Goal: Task Accomplishment & Management: Use online tool/utility

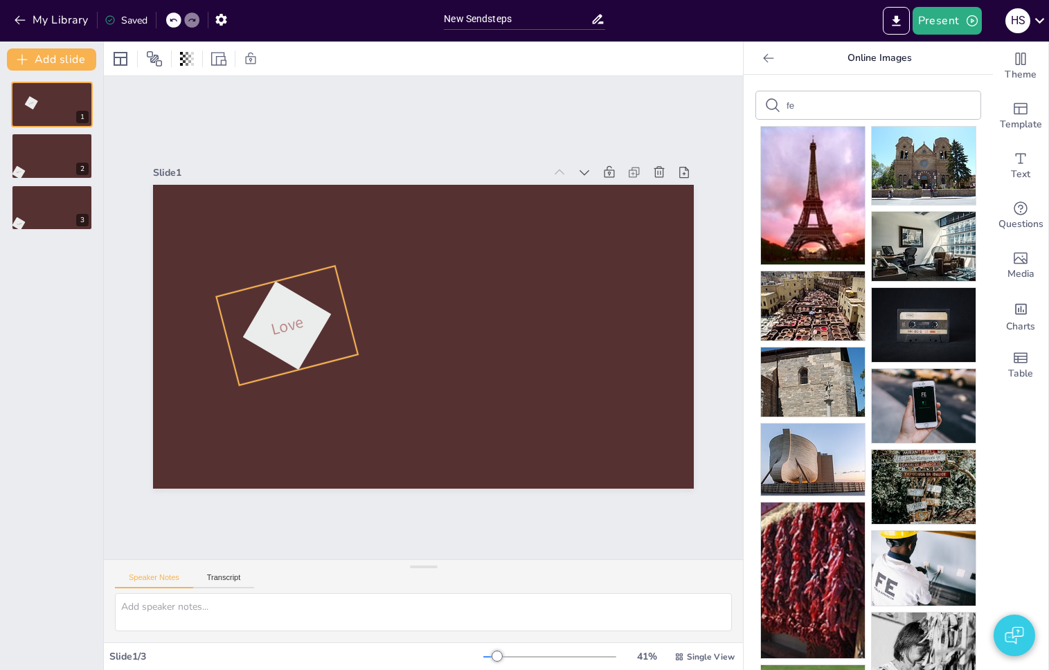
drag, startPoint x: 210, startPoint y: 457, endPoint x: 283, endPoint y: 336, distance: 141.6
click at [283, 336] on div at bounding box center [286, 325] width 111 height 111
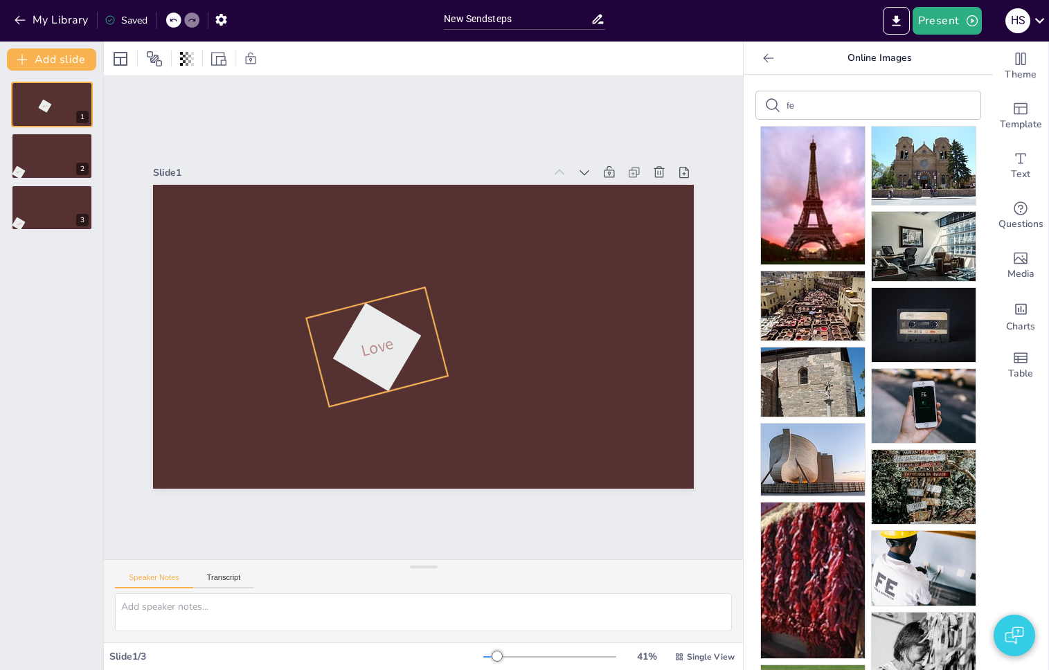
drag, startPoint x: 272, startPoint y: 325, endPoint x: 372, endPoint y: 350, distance: 103.4
click at [372, 350] on span "Love" at bounding box center [377, 346] width 37 height 29
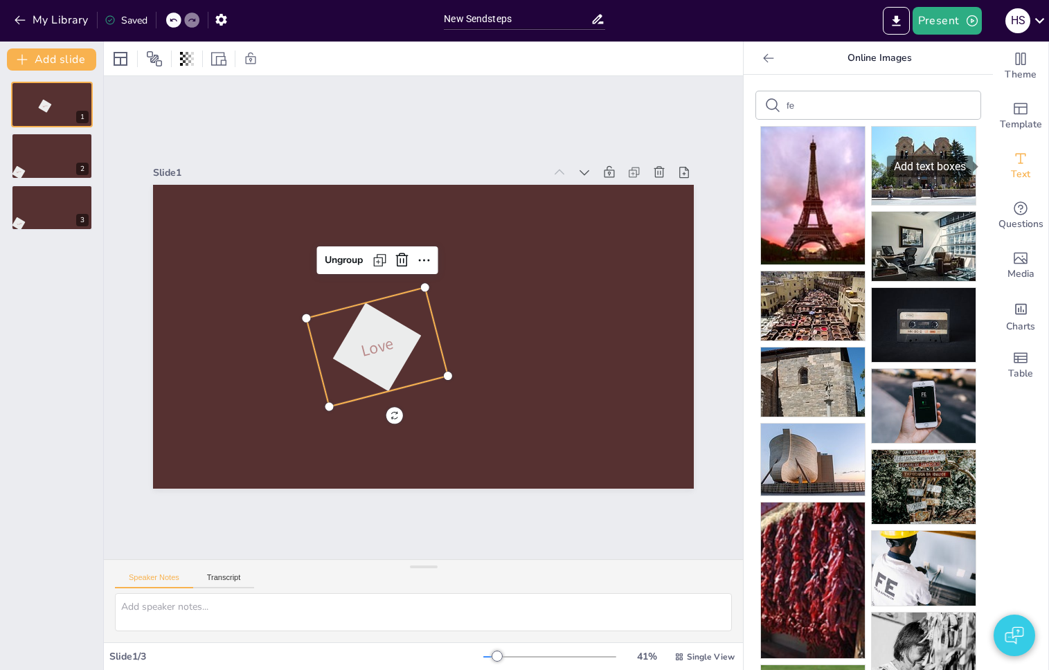
click at [999, 158] on div "Text" at bounding box center [1019, 166] width 55 height 50
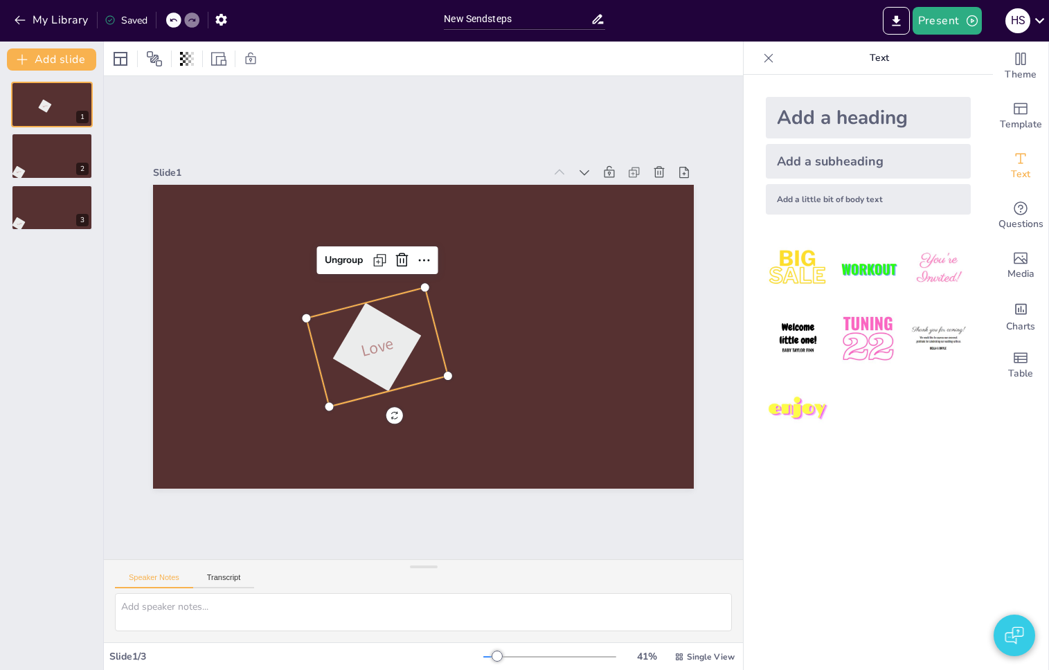
click at [826, 167] on div "Add a subheading" at bounding box center [867, 161] width 205 height 35
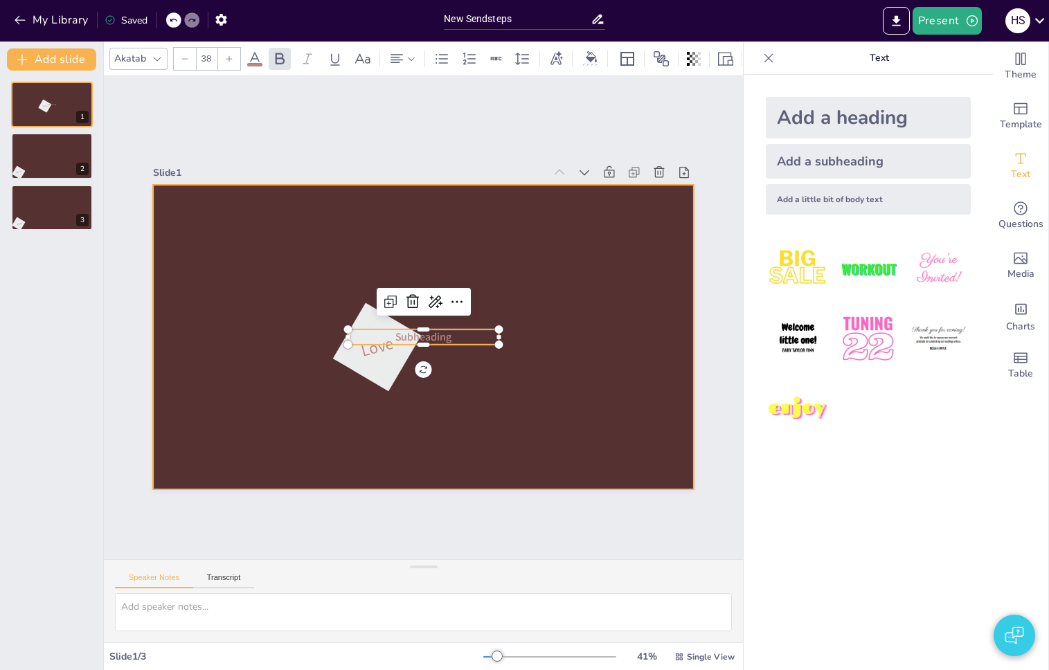
click at [515, 308] on div at bounding box center [423, 337] width 541 height 304
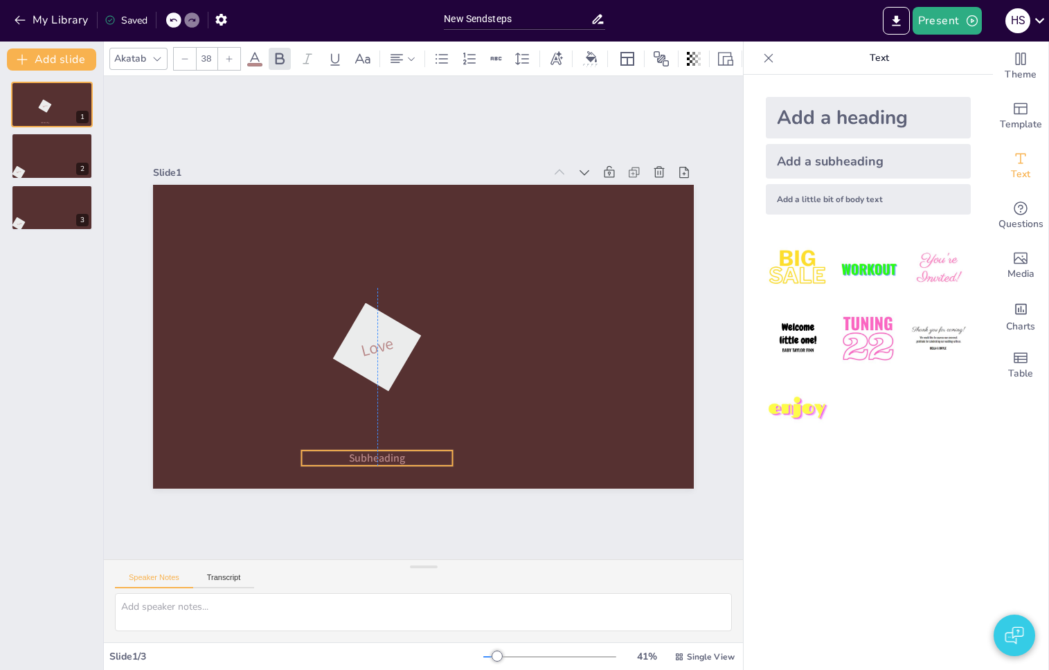
drag, startPoint x: 472, startPoint y: 330, endPoint x: 419, endPoint y: 452, distance: 133.0
click at [419, 452] on p "Subheading" at bounding box center [377, 458] width 151 height 15
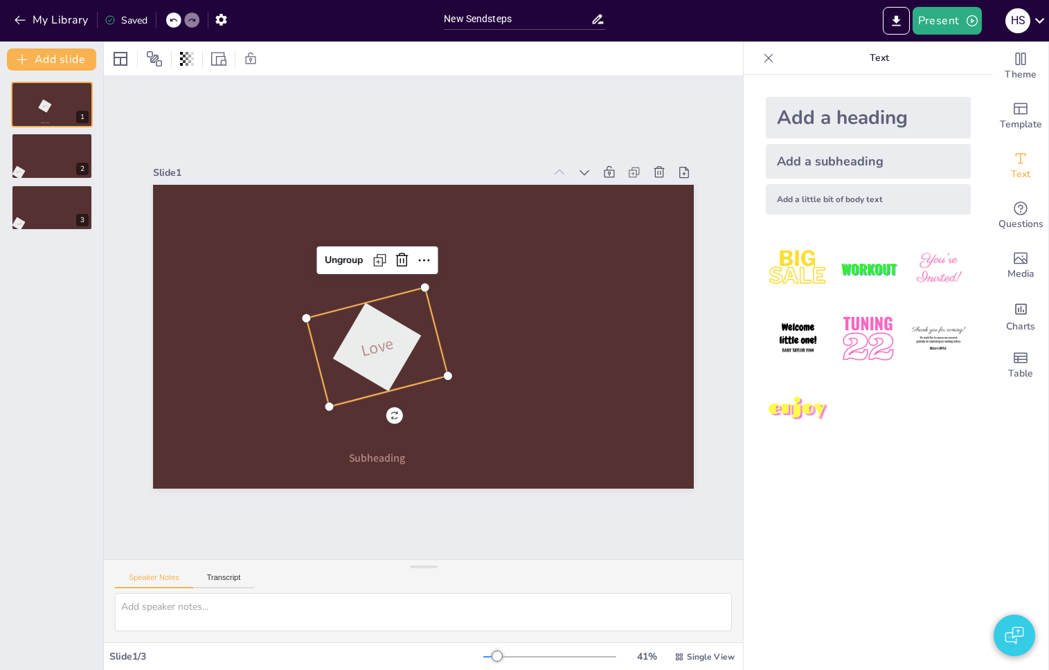
click at [368, 339] on span "Love" at bounding box center [377, 346] width 37 height 29
click at [395, 255] on icon at bounding box center [401, 260] width 12 height 14
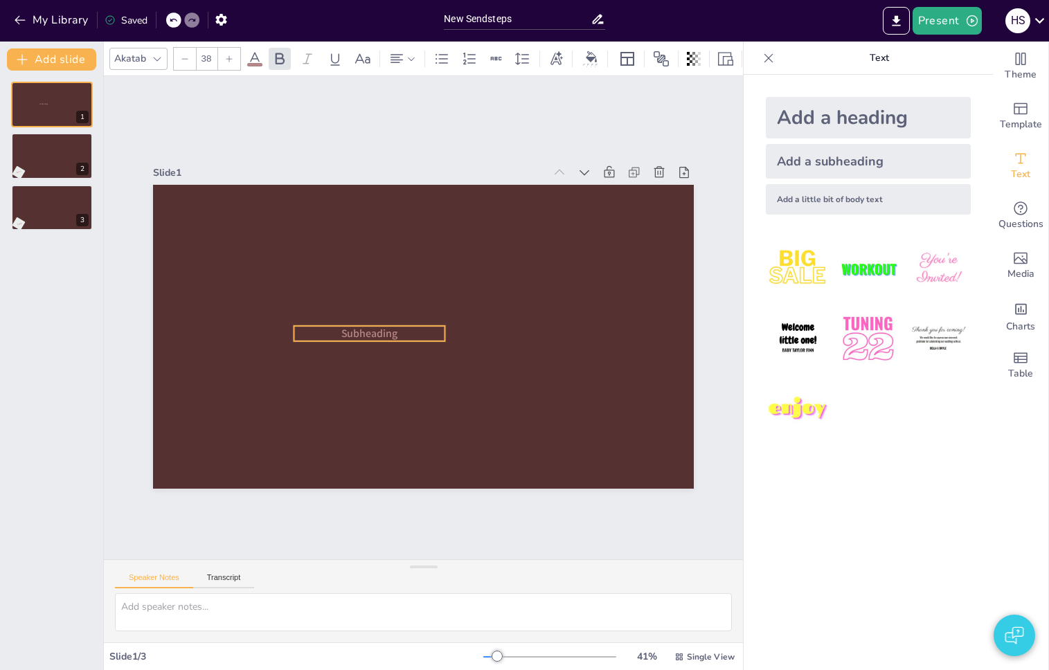
drag, startPoint x: 388, startPoint y: 456, endPoint x: 381, endPoint y: 332, distance: 124.8
click at [381, 332] on span "Subheading" at bounding box center [369, 333] width 57 height 15
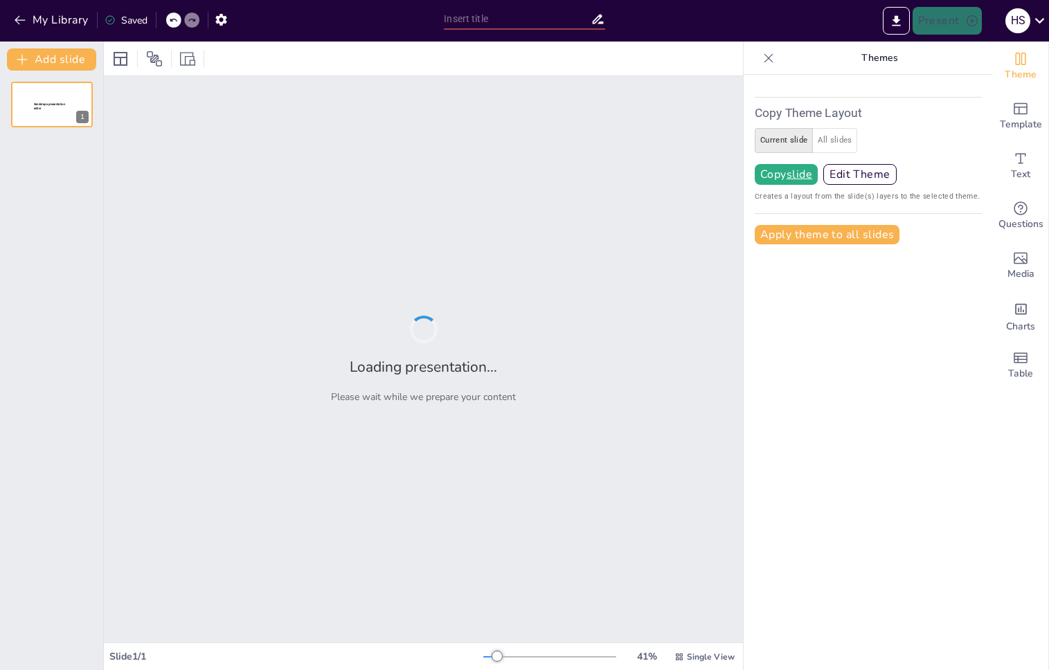
type input "New Sendsteps"
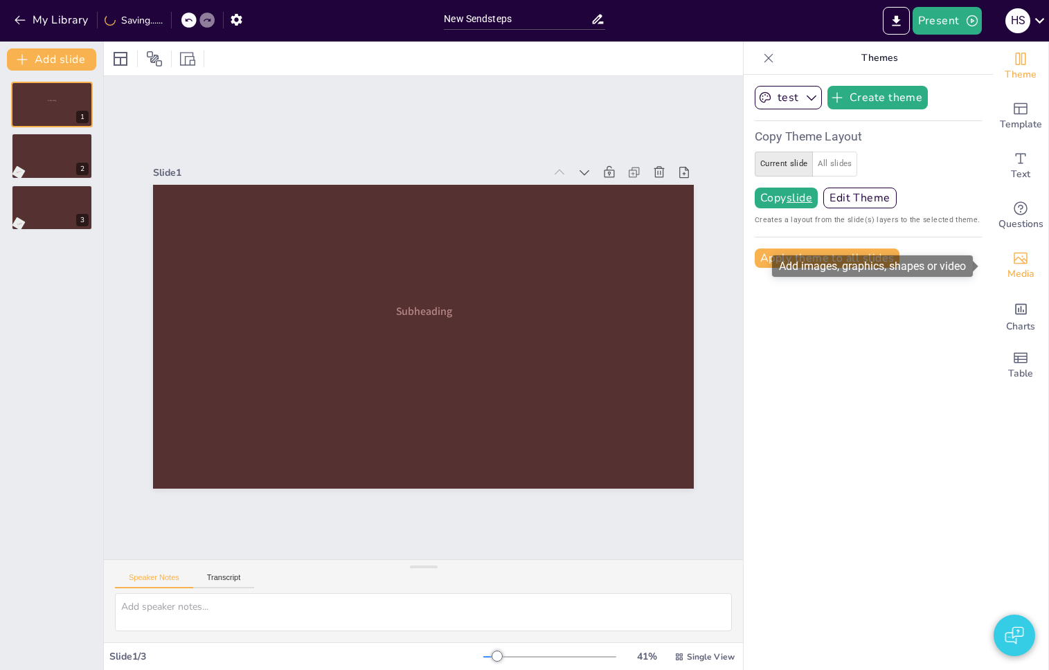
click at [1015, 276] on span "Media" at bounding box center [1020, 273] width 27 height 15
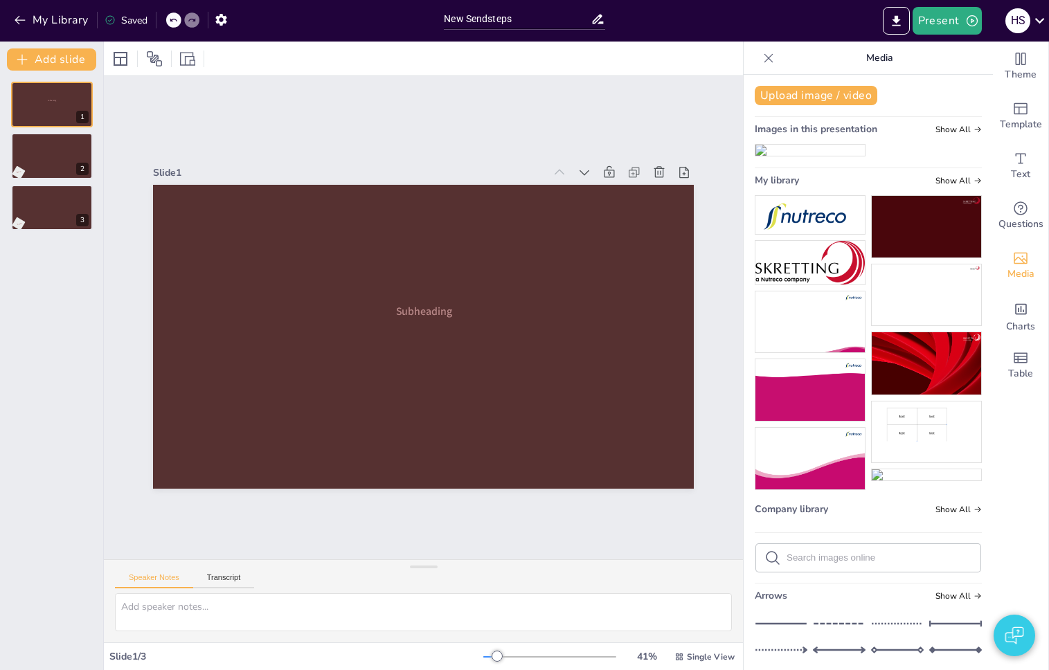
click at [794, 156] on img at bounding box center [809, 150] width 109 height 11
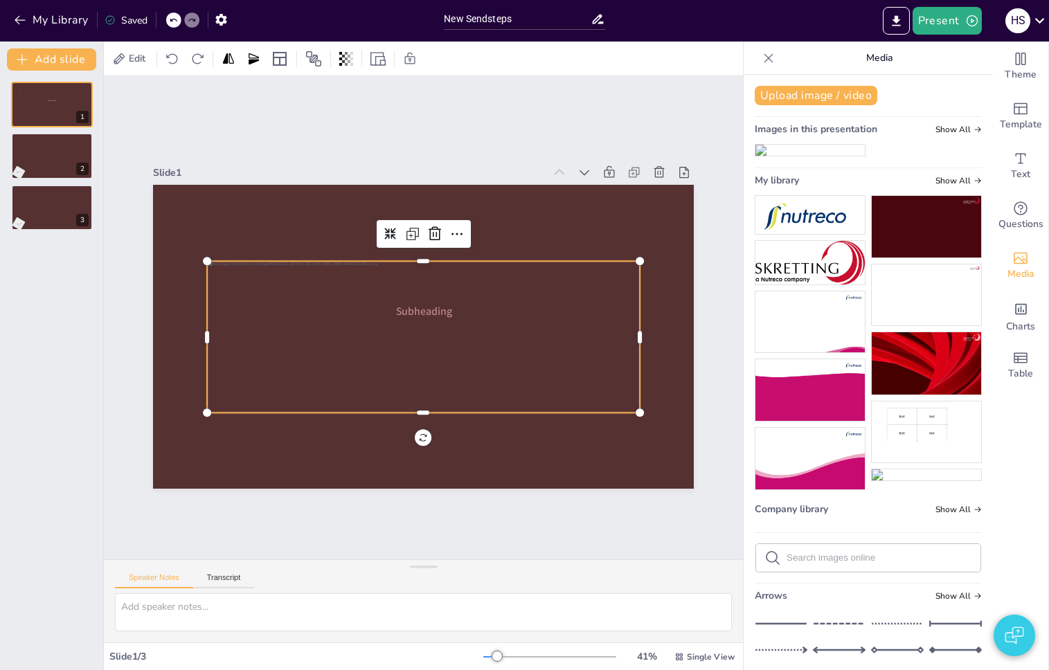
click at [42, 232] on div "Subheading 1 Love 2 Love 3" at bounding box center [51, 370] width 103 height 599
click at [47, 225] on div at bounding box center [51, 207] width 83 height 47
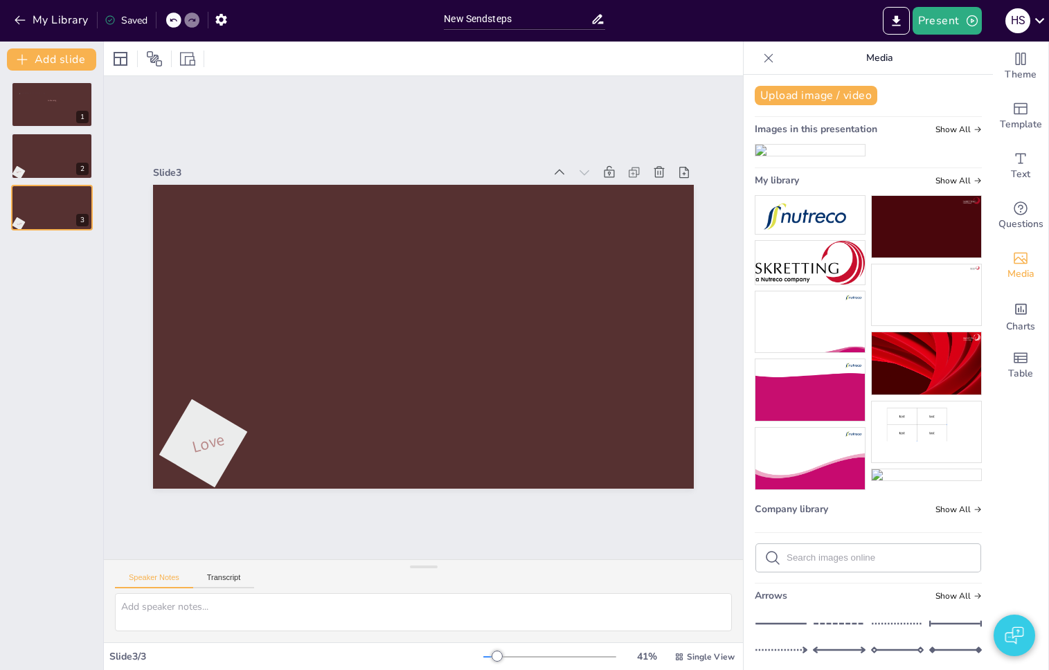
click at [799, 156] on img at bounding box center [809, 150] width 109 height 11
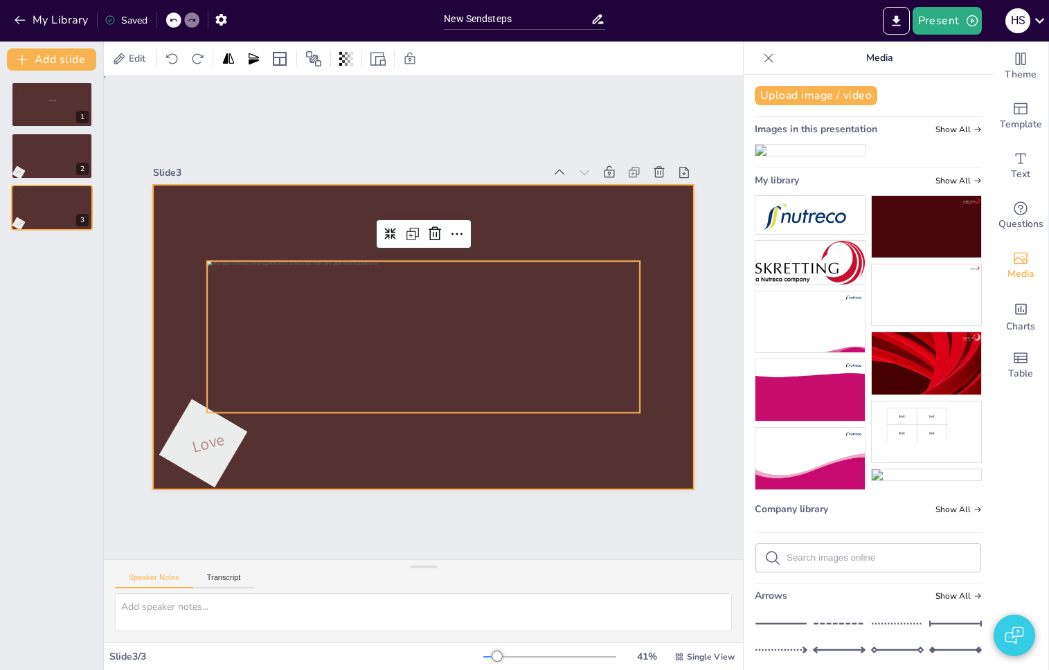
click at [595, 221] on div at bounding box center [423, 337] width 541 height 304
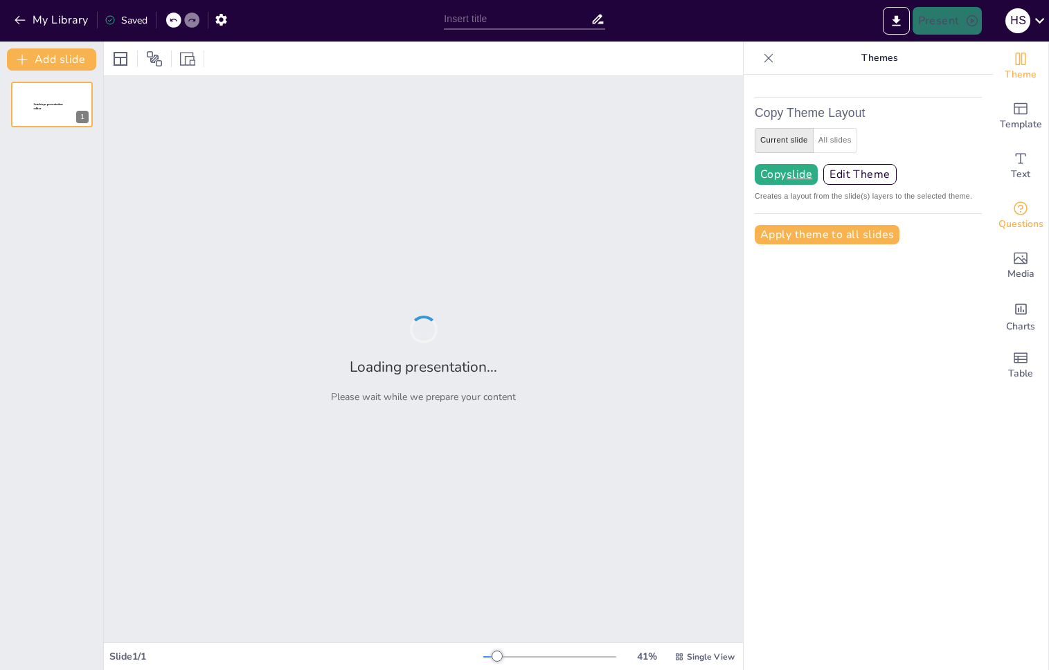
type input "New Sendsteps"
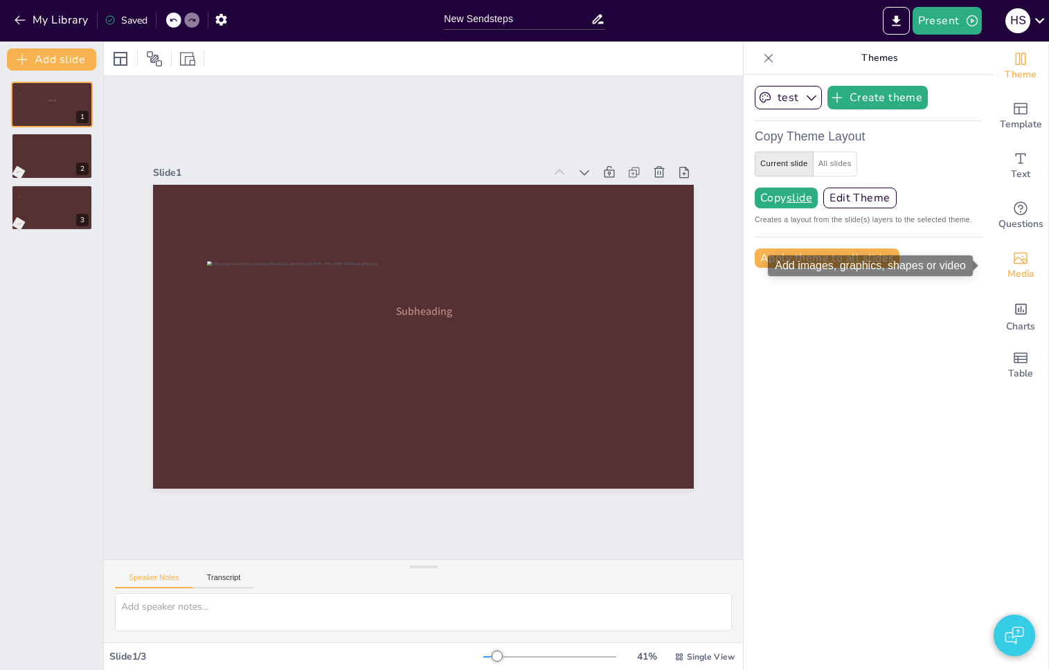
click at [1020, 261] on div "Media" at bounding box center [1019, 266] width 55 height 50
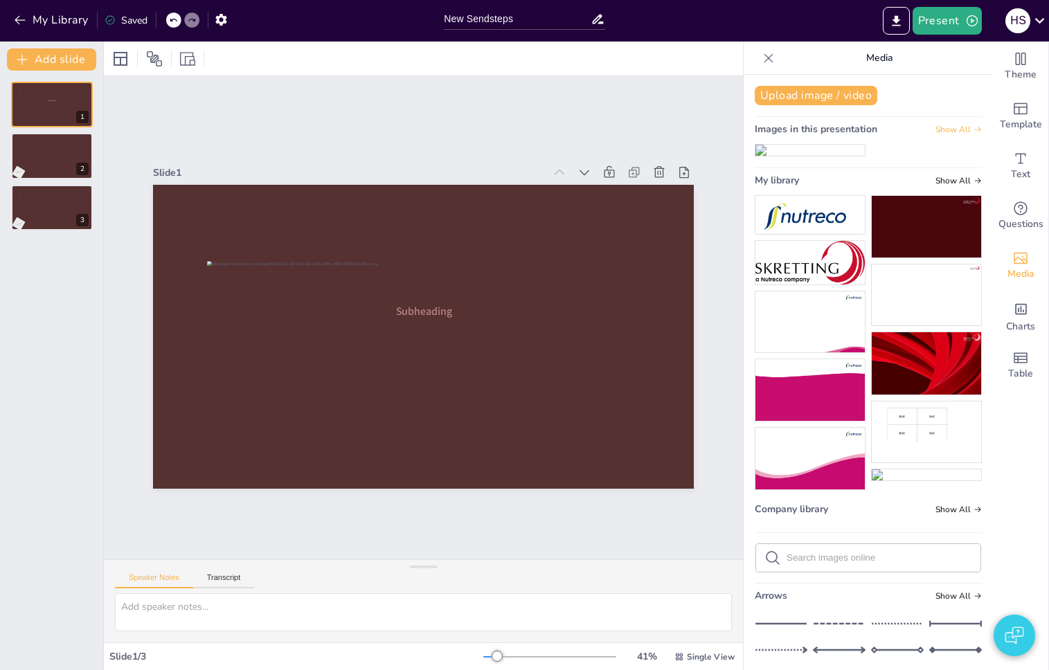
click at [935, 131] on span "Show All" at bounding box center [958, 130] width 46 height 10
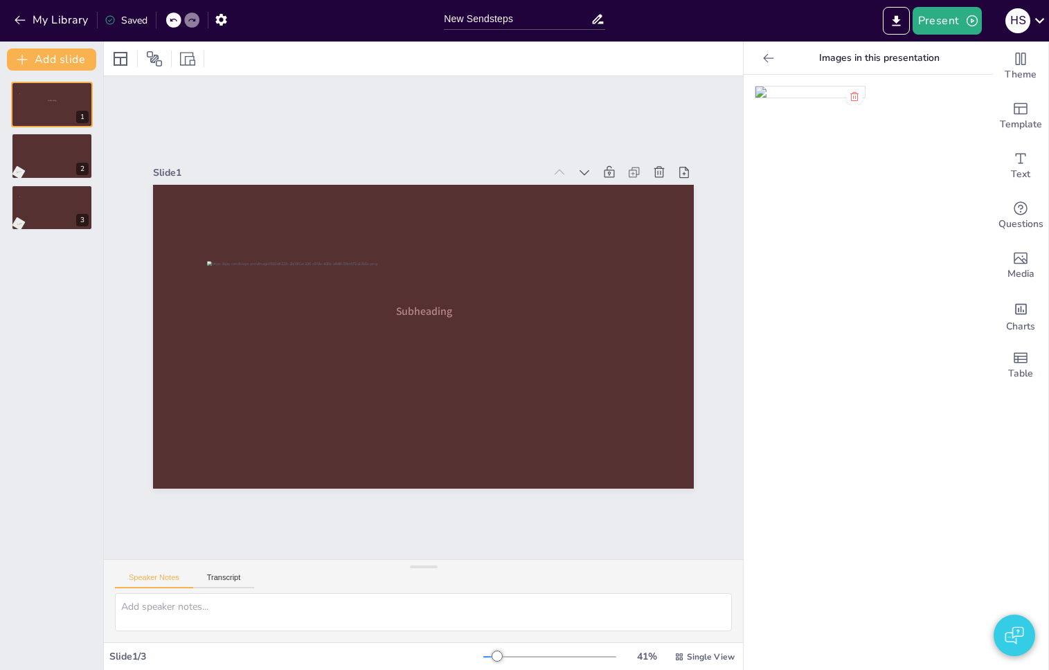
click at [849, 97] on icon at bounding box center [854, 96] width 11 height 11
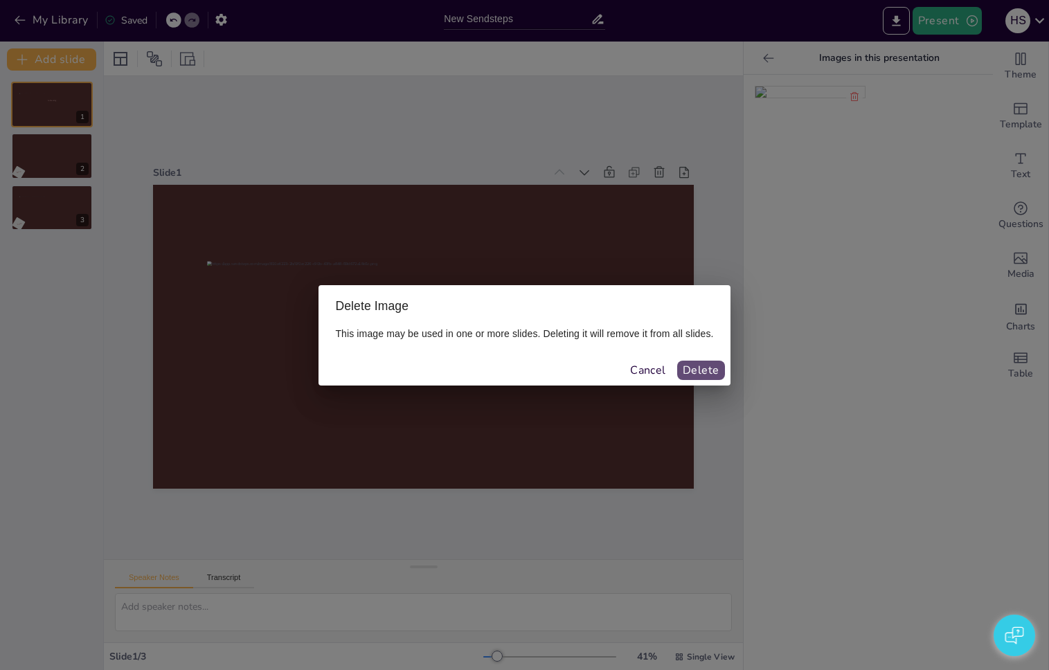
click at [701, 374] on button "Delete" at bounding box center [701, 370] width 48 height 19
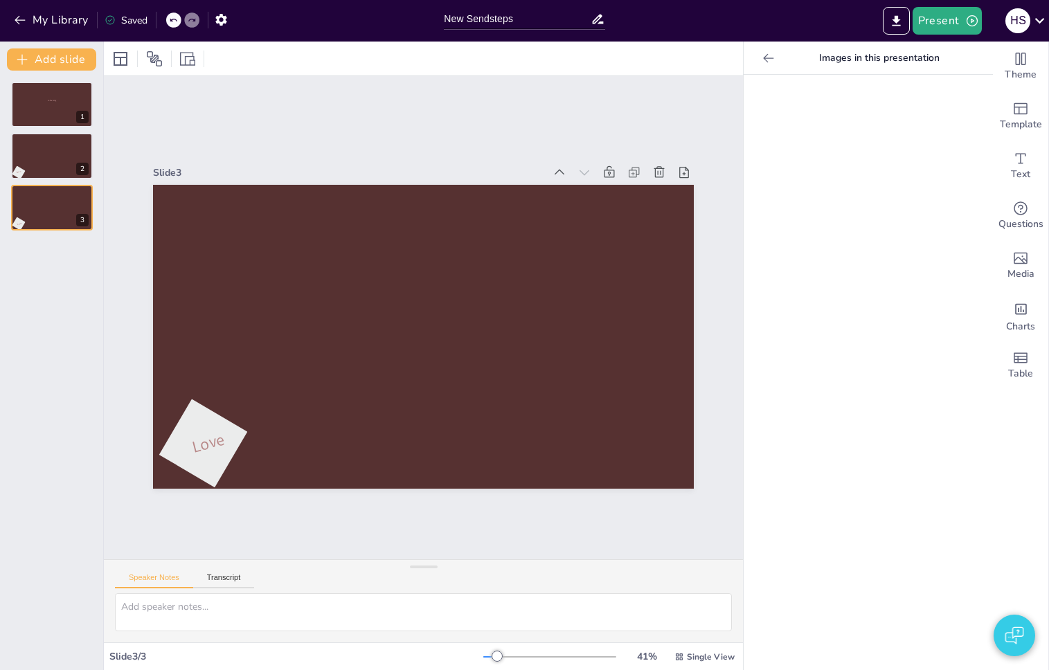
click at [743, 62] on div "Images in this presentation" at bounding box center [867, 58] width 249 height 33
click at [761, 54] on icon at bounding box center [768, 58] width 14 height 14
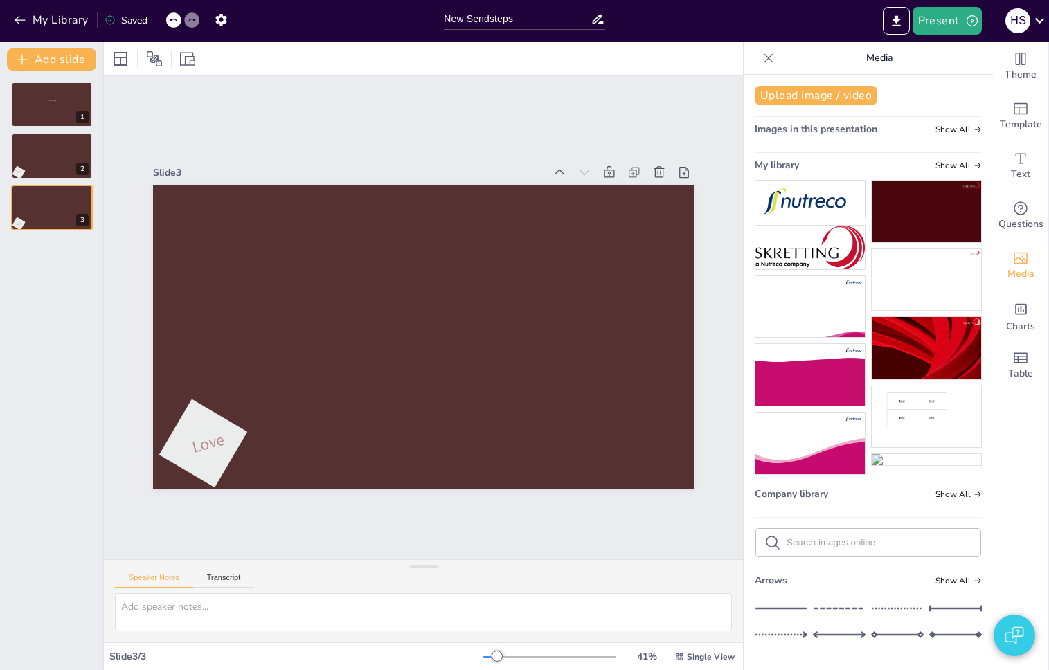
click at [298, 137] on div "Slide 1 Subheading Slide 2 Love Slide 3 Love" at bounding box center [423, 317] width 639 height 483
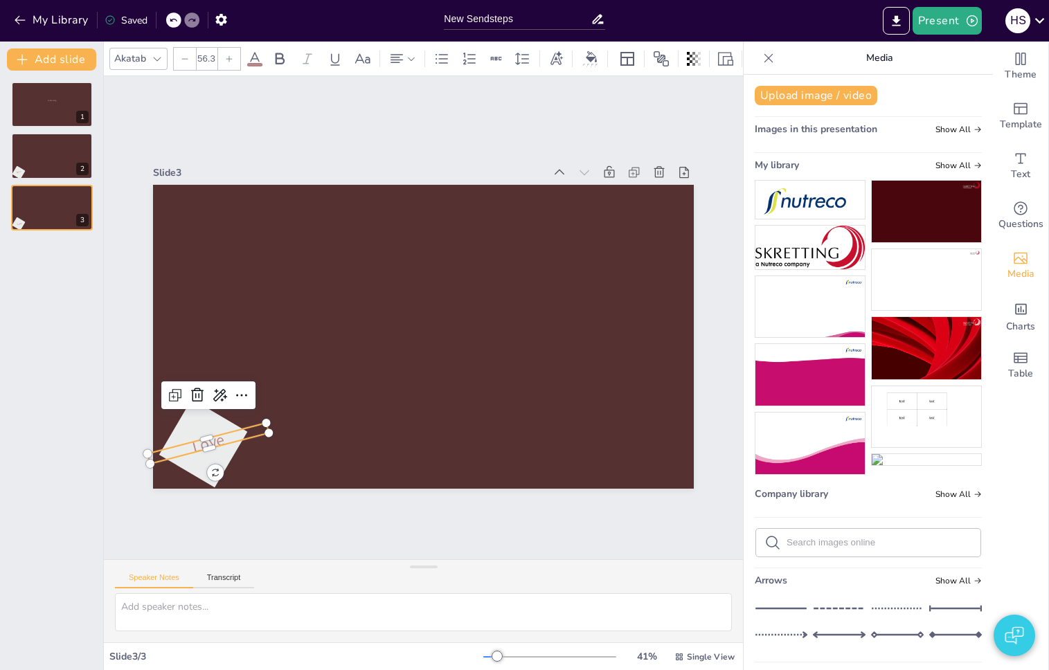
click at [199, 433] on span "Love" at bounding box center [196, 420] width 35 height 26
click at [297, 446] on div at bounding box center [421, 337] width 570 height 359
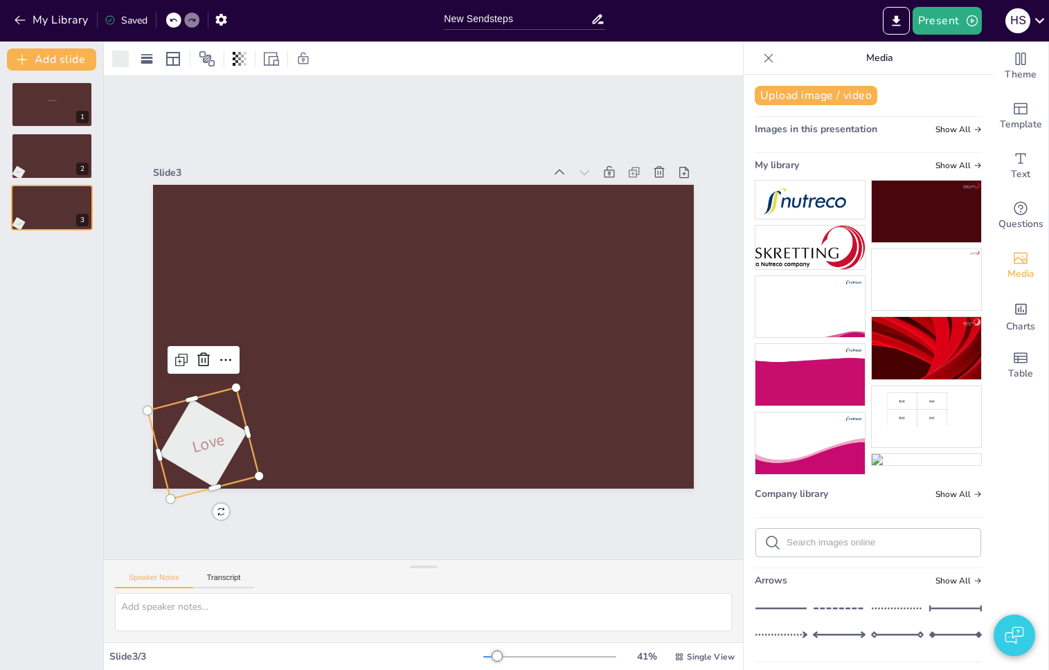
click at [210, 452] on div at bounding box center [202, 443] width 111 height 111
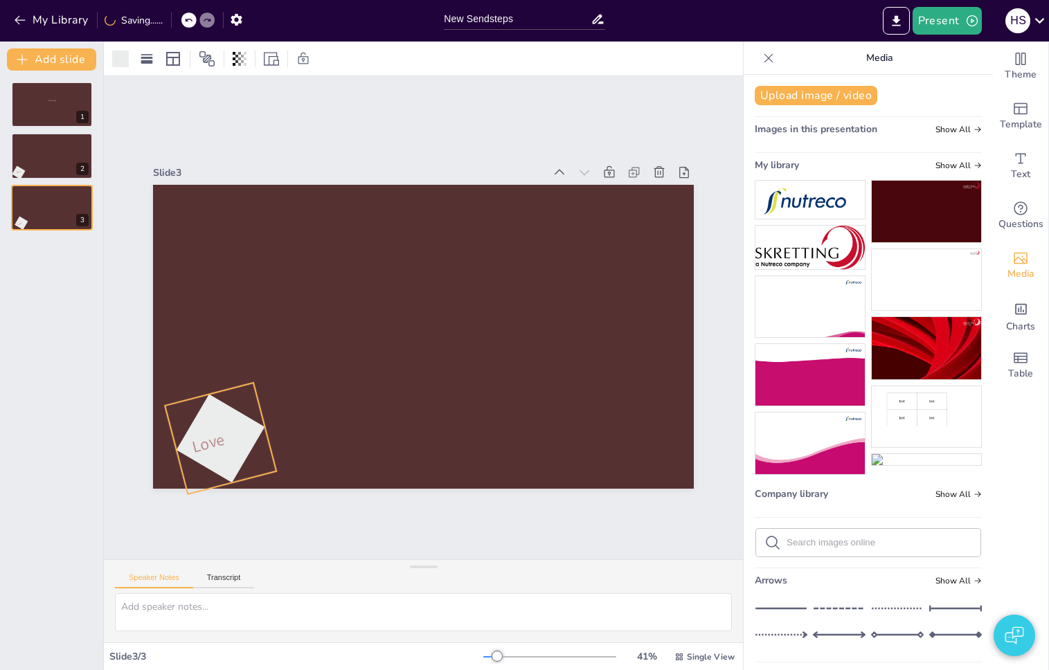
drag, startPoint x: 196, startPoint y: 437, endPoint x: 213, endPoint y: 432, distance: 18.0
click at [213, 432] on p "Love" at bounding box center [196, 420] width 125 height 40
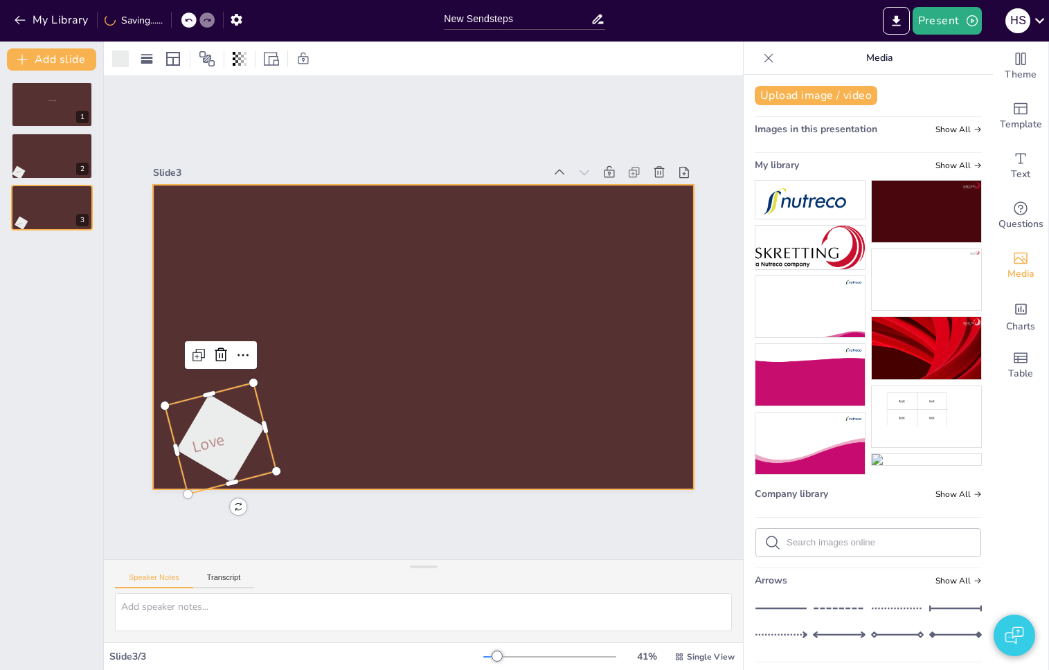
click at [347, 417] on div at bounding box center [407, 329] width 563 height 616
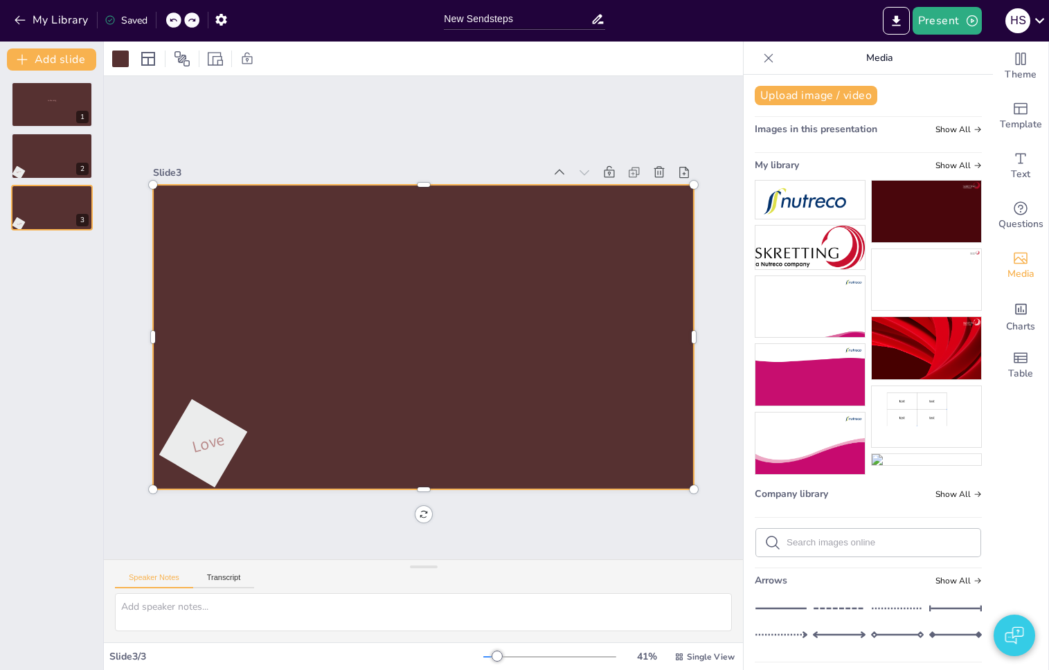
click at [217, 437] on p "Love" at bounding box center [208, 443] width 124 height 52
click at [196, 451] on div at bounding box center [202, 443] width 111 height 111
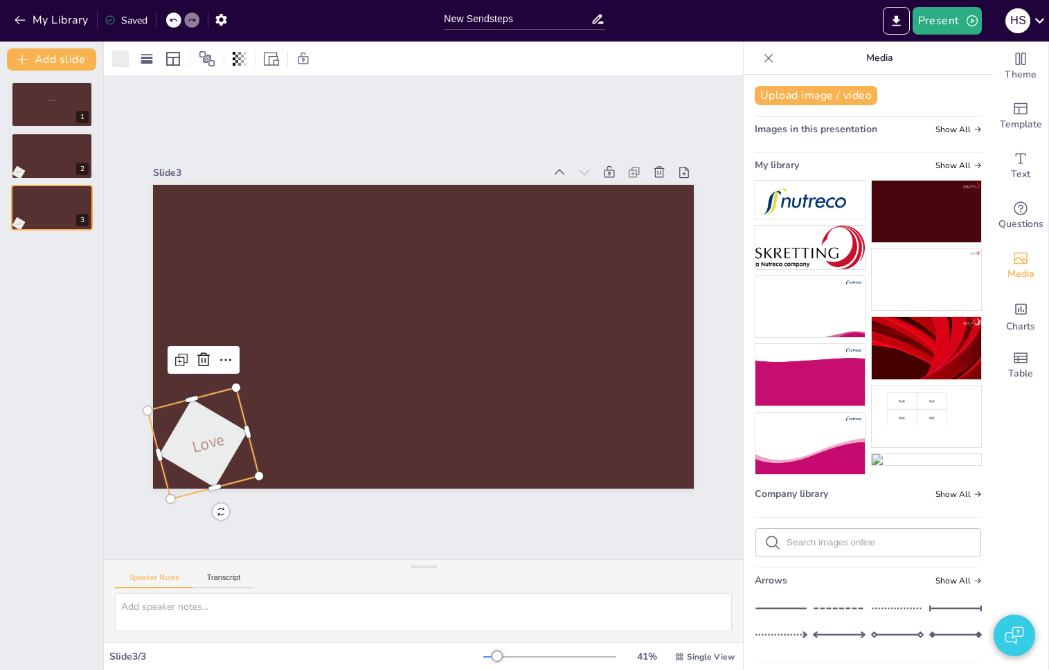
click at [221, 505] on div "Slide 1 Subheading Slide 2 Love Slide 3 Love" at bounding box center [423, 317] width 686 height 547
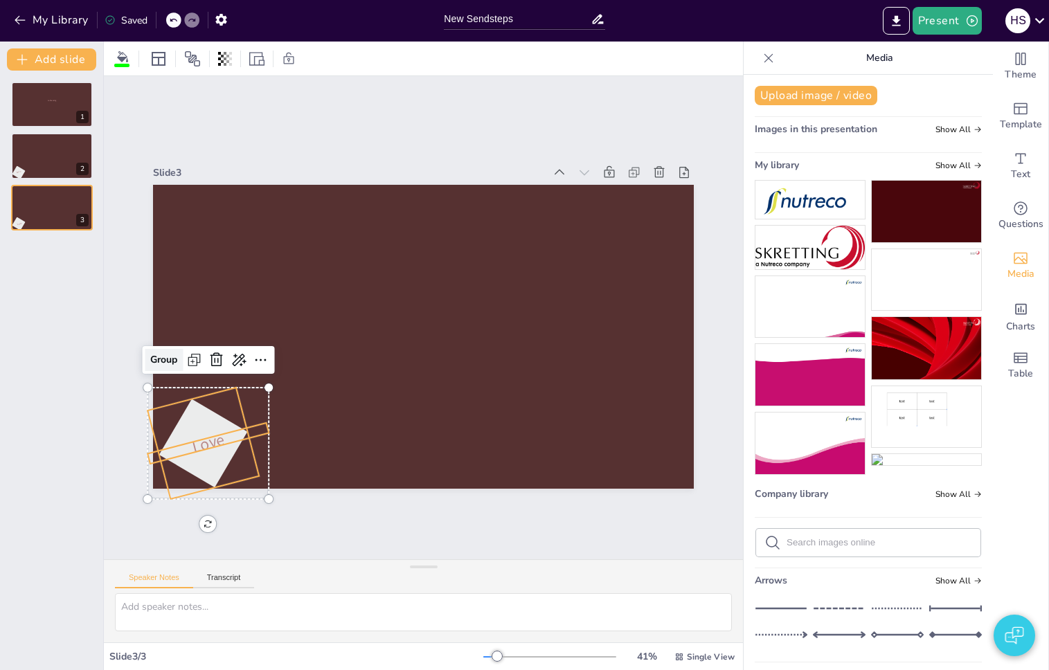
click at [156, 346] on div "Group" at bounding box center [160, 333] width 40 height 26
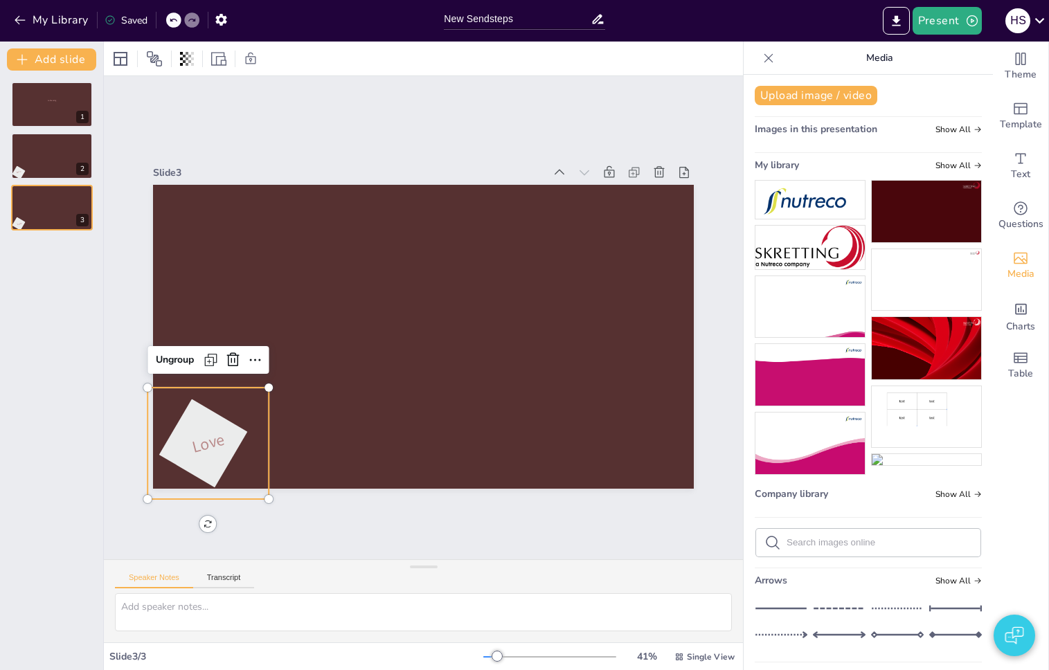
click at [316, 388] on div at bounding box center [413, 335] width 620 height 534
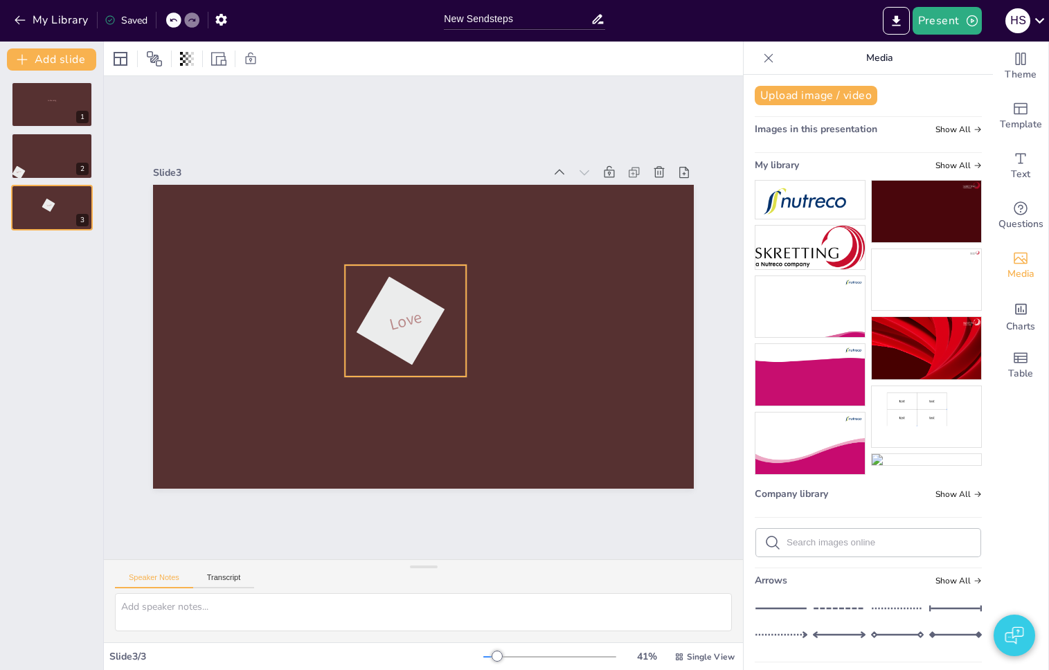
drag, startPoint x: 239, startPoint y: 411, endPoint x: 396, endPoint y: 311, distance: 186.1
click at [397, 311] on span "Love" at bounding box center [415, 301] width 36 height 39
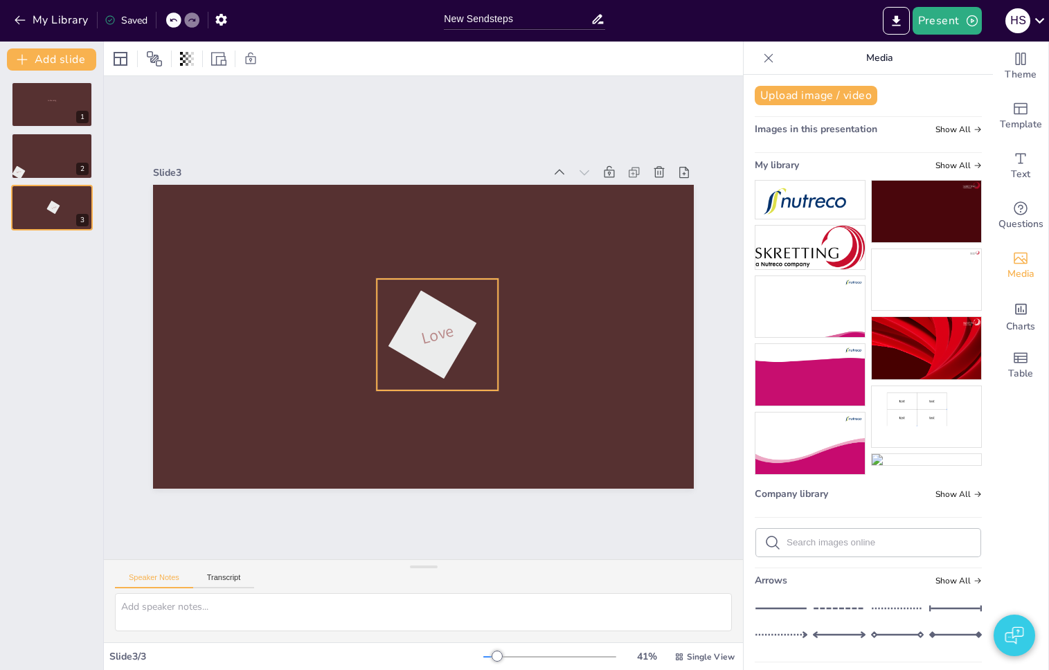
drag, startPoint x: 383, startPoint y: 322, endPoint x: 422, endPoint y: 336, distance: 41.8
click at [422, 336] on span "Love" at bounding box center [434, 336] width 35 height 26
click at [403, 248] on div "Ungroup" at bounding box center [403, 251] width 49 height 22
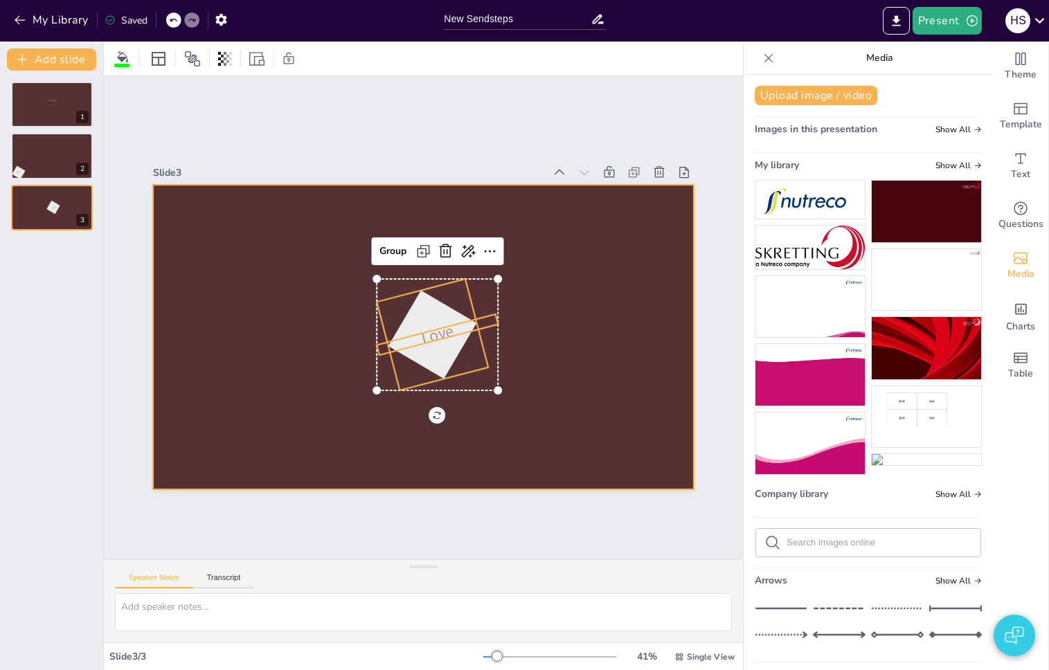
click at [503, 412] on div at bounding box center [423, 337] width 541 height 304
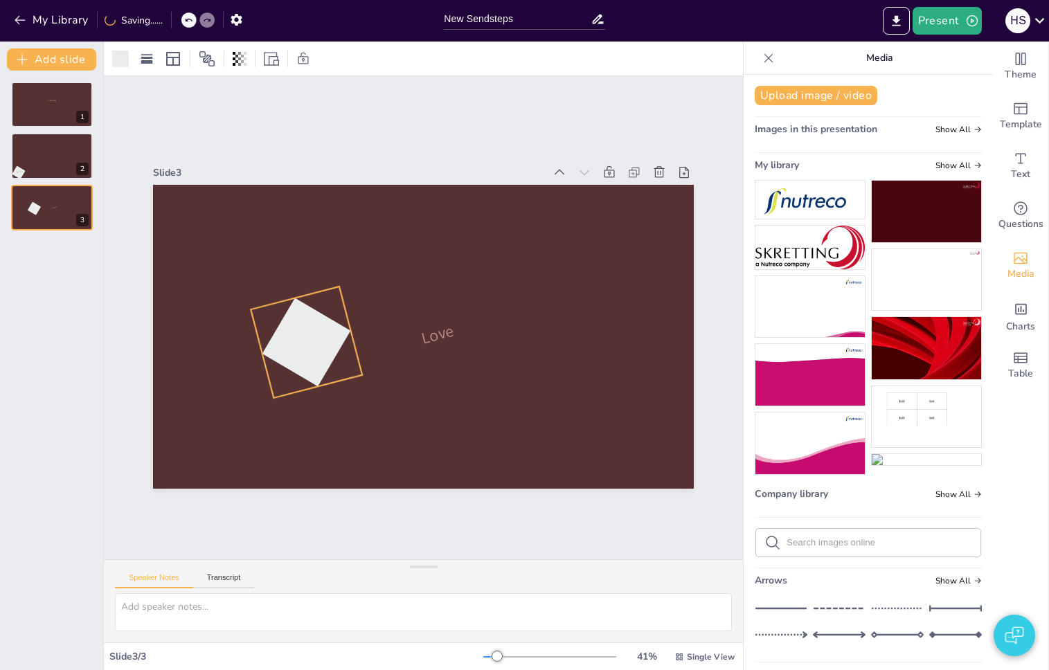
drag, startPoint x: 449, startPoint y: 365, endPoint x: 323, endPoint y: 372, distance: 126.2
click at [323, 372] on div at bounding box center [305, 330] width 104 height 104
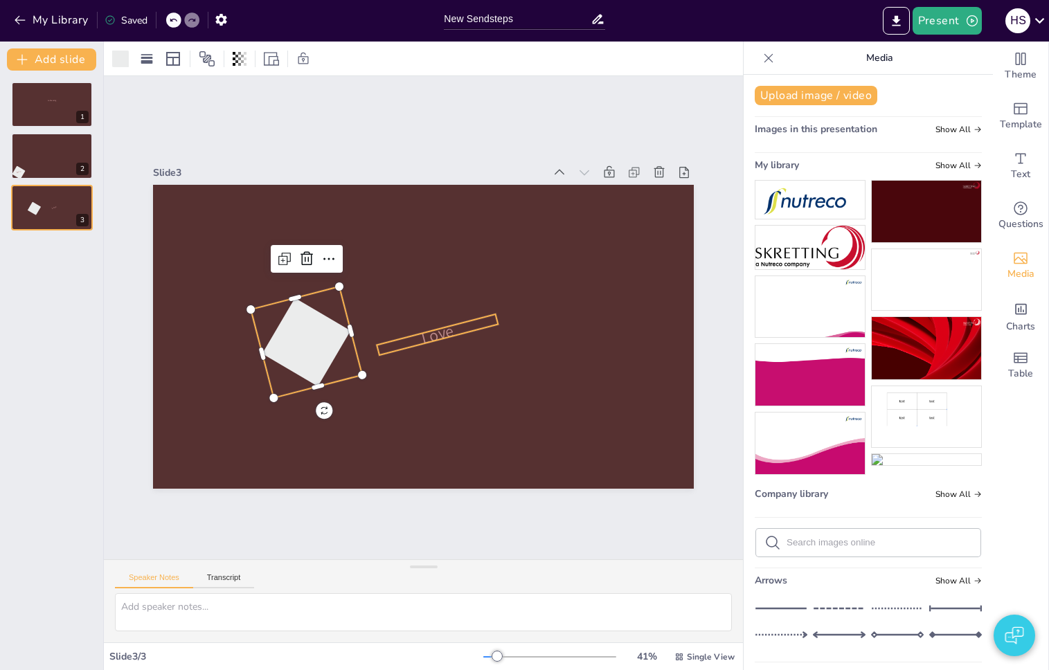
click at [431, 333] on div "Love" at bounding box center [423, 337] width 541 height 304
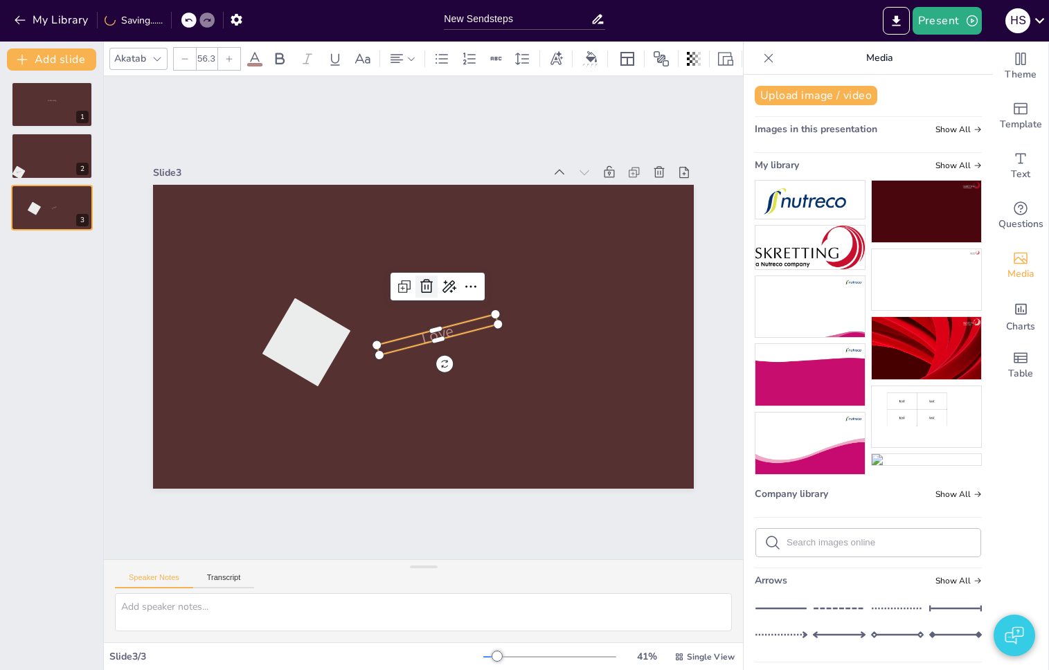
click at [421, 278] on icon at bounding box center [429, 287] width 18 height 18
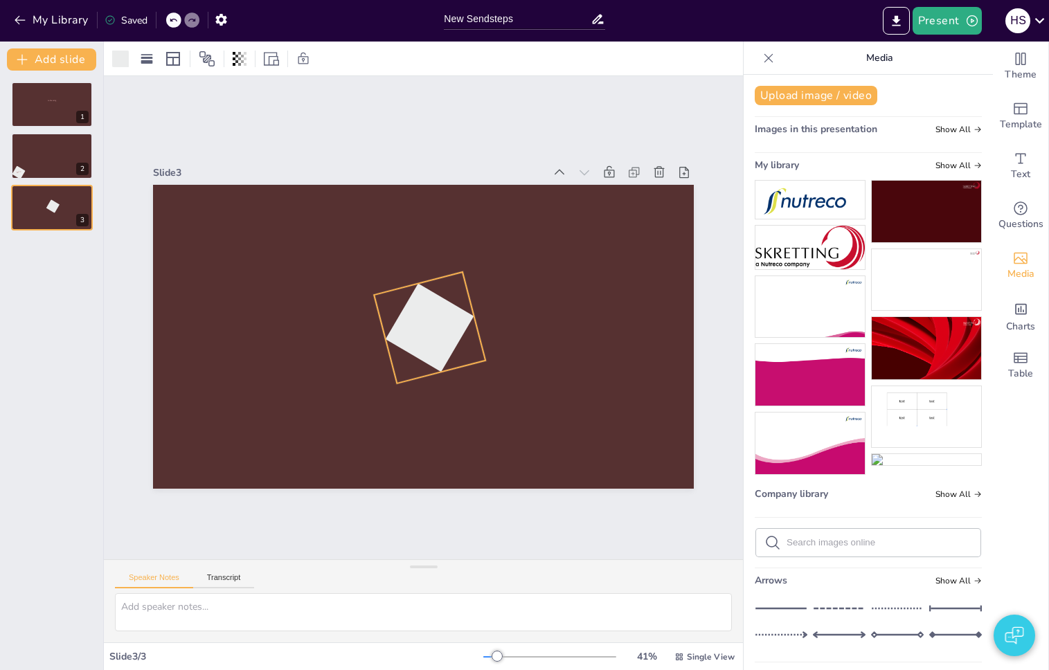
drag, startPoint x: 282, startPoint y: 340, endPoint x: 411, endPoint y: 323, distance: 129.8
click at [411, 323] on div at bounding box center [415, 327] width 126 height 126
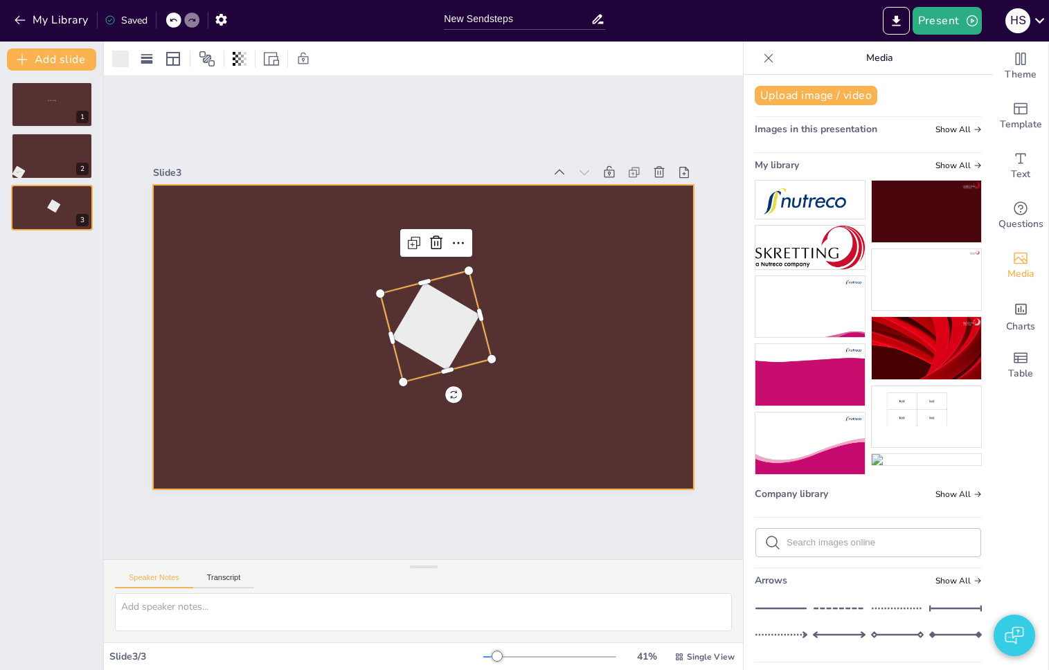
click at [333, 348] on div at bounding box center [420, 337] width 569 height 359
